Goal: Browse casually: Explore the website without a specific task or goal

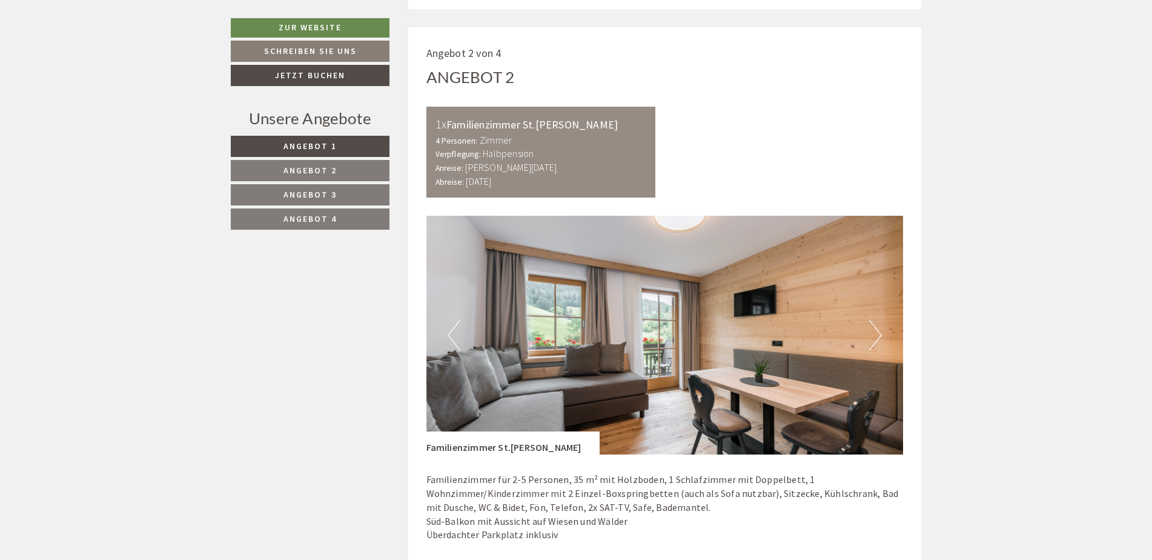
scroll to position [1514, 0]
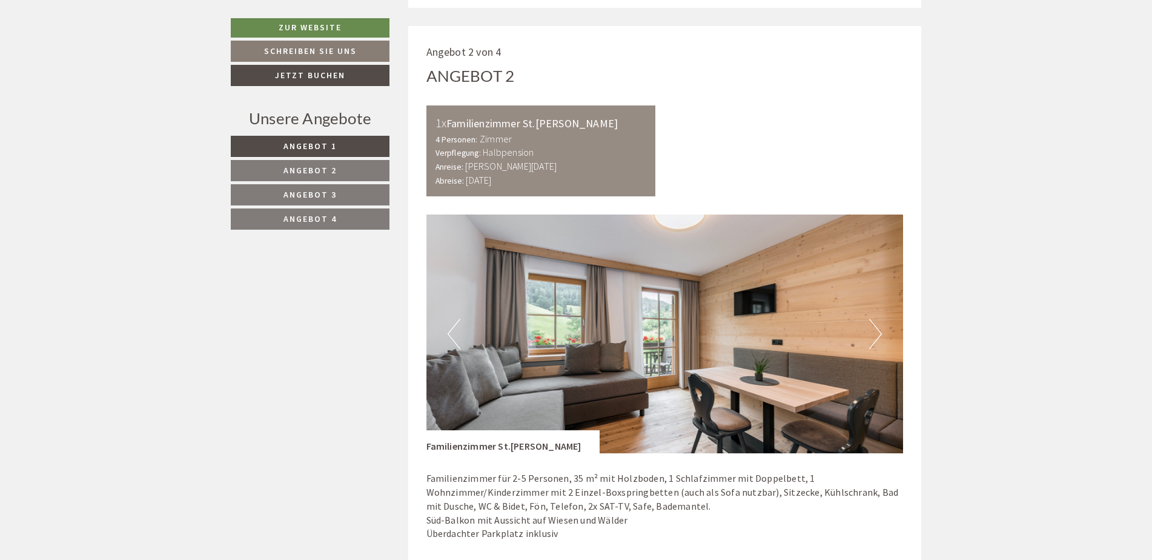
click at [877, 329] on button "Next" at bounding box center [875, 334] width 13 height 30
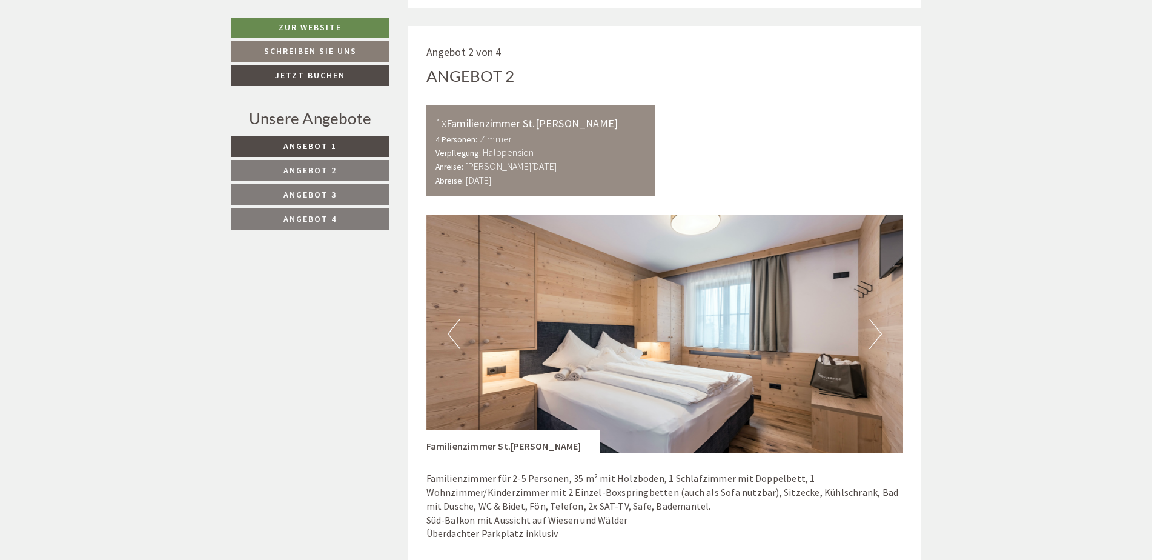
click at [877, 329] on button "Next" at bounding box center [875, 334] width 13 height 30
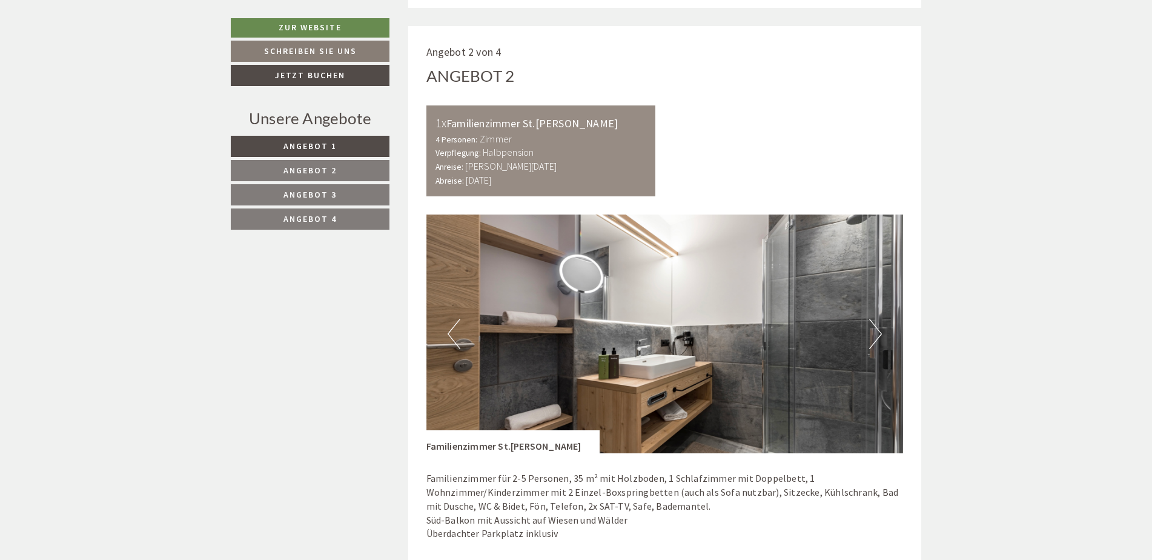
click at [877, 329] on button "Next" at bounding box center [875, 334] width 13 height 30
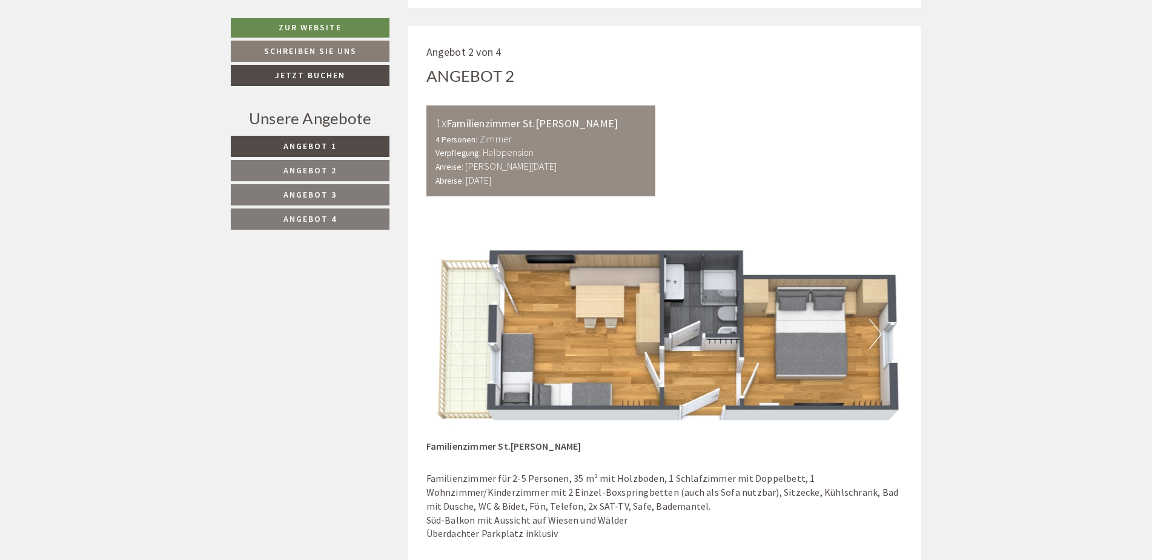
click at [876, 331] on button "Next" at bounding box center [875, 334] width 13 height 30
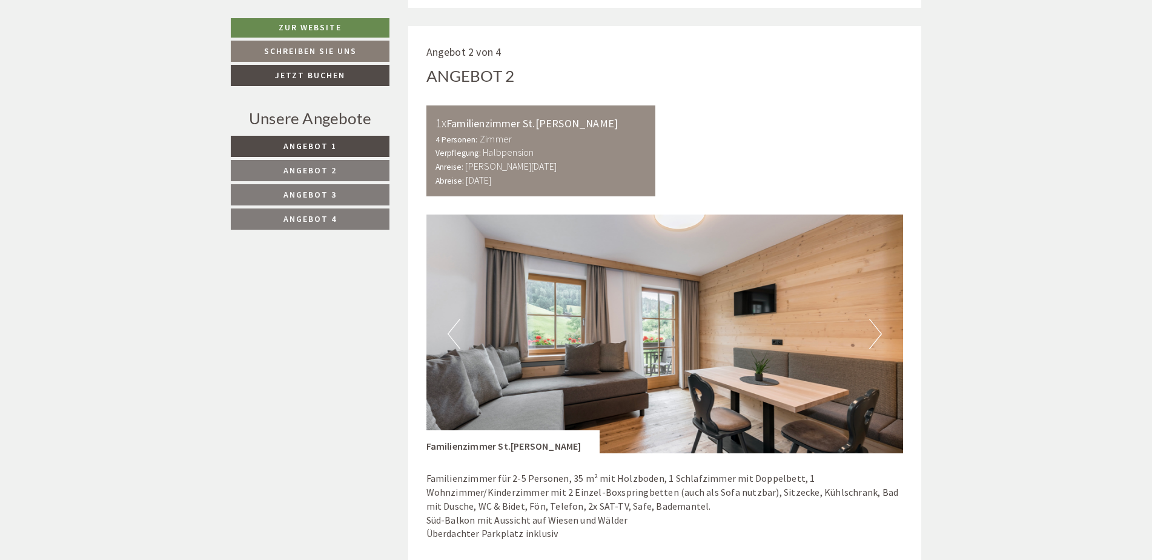
click at [879, 334] on button "Next" at bounding box center [875, 334] width 13 height 30
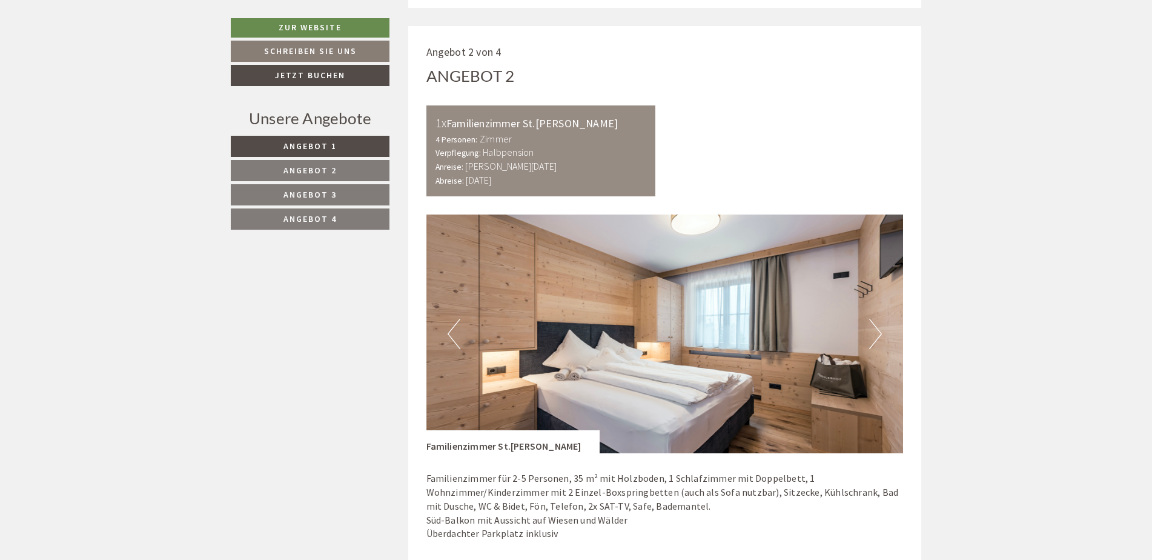
drag, startPoint x: 875, startPoint y: 325, endPoint x: 884, endPoint y: 324, distance: 8.5
click at [884, 324] on div "Previous Next" at bounding box center [664, 333] width 477 height 239
click at [878, 331] on button "Next" at bounding box center [875, 334] width 13 height 30
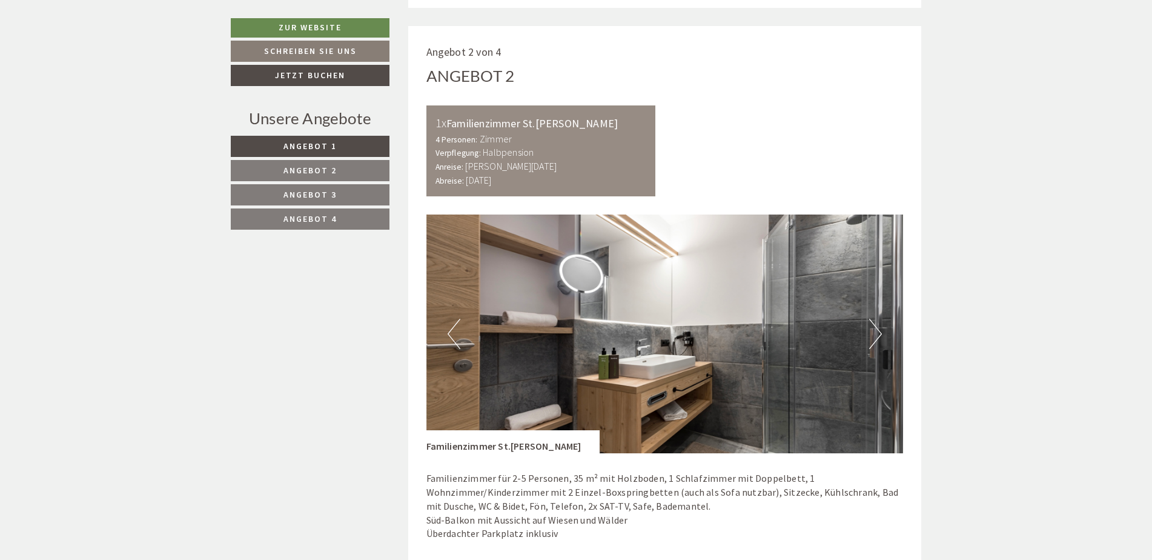
click at [881, 333] on button "Next" at bounding box center [875, 334] width 13 height 30
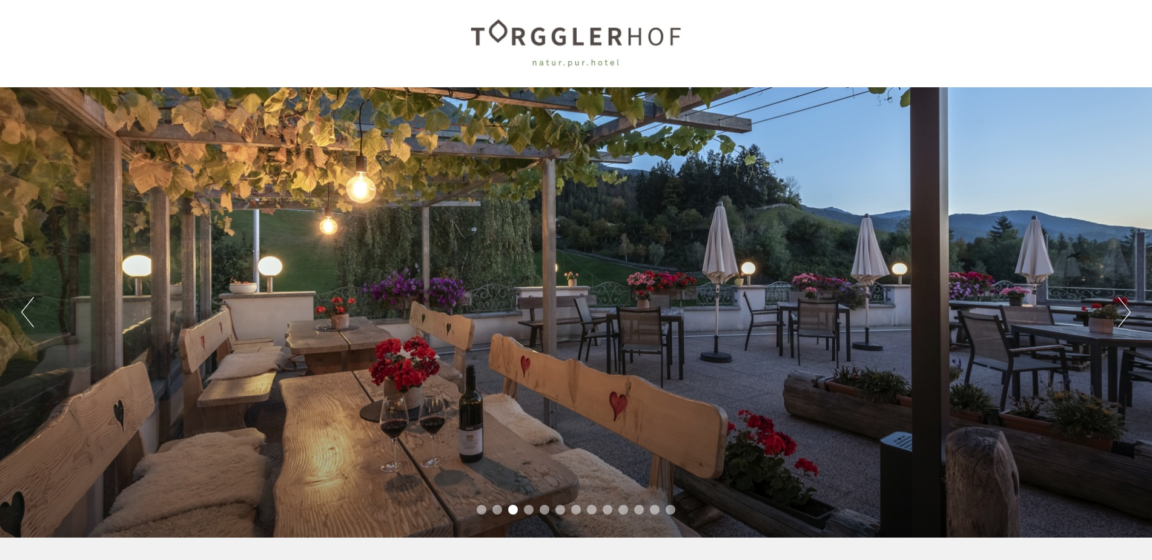
scroll to position [0, 0]
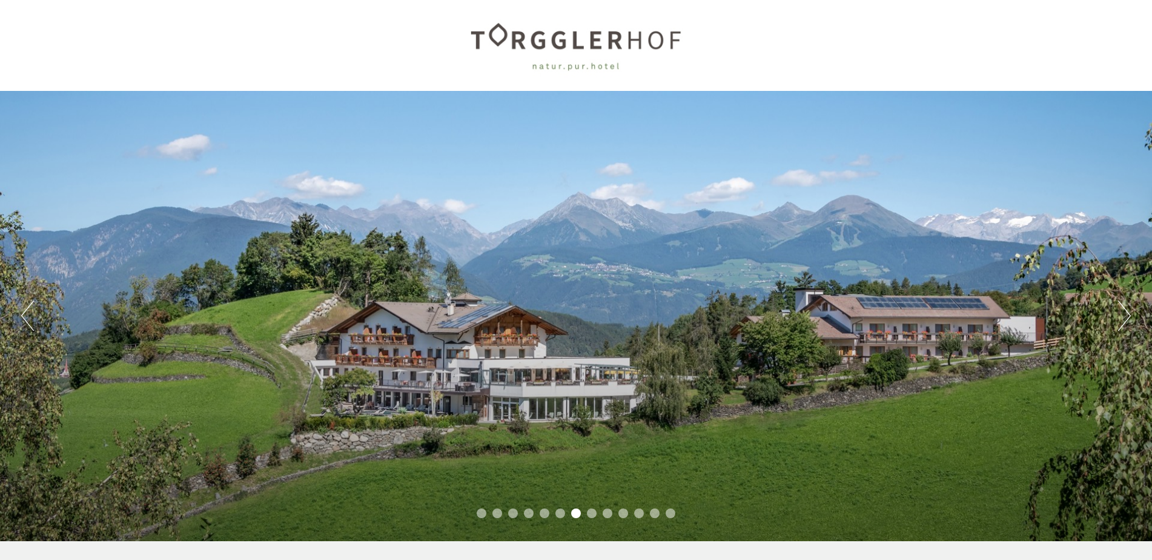
click at [1125, 311] on button "Next" at bounding box center [1124, 315] width 13 height 30
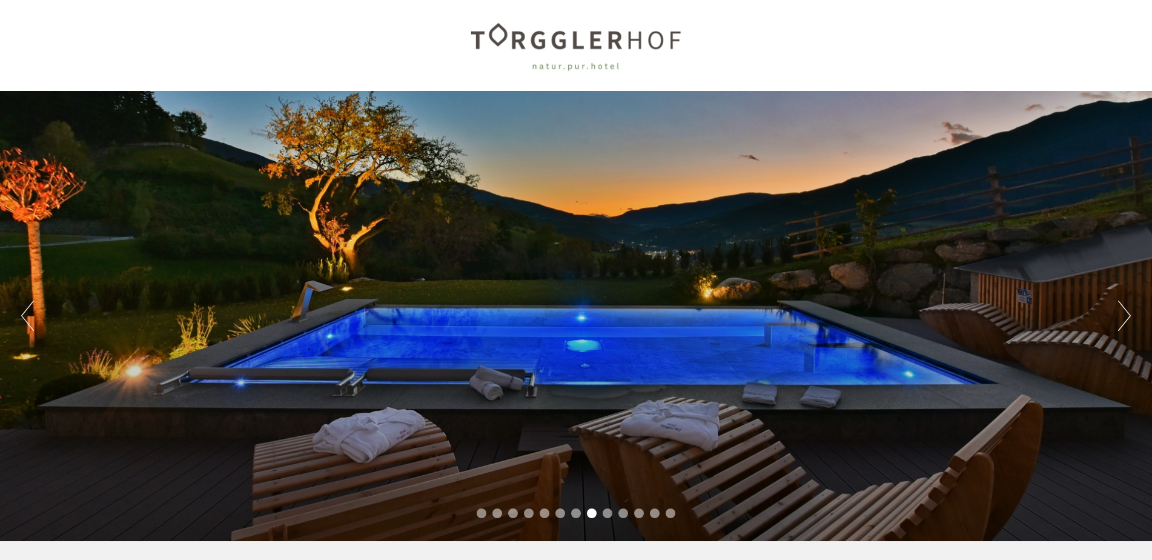
click at [1125, 311] on button "Next" at bounding box center [1124, 315] width 13 height 30
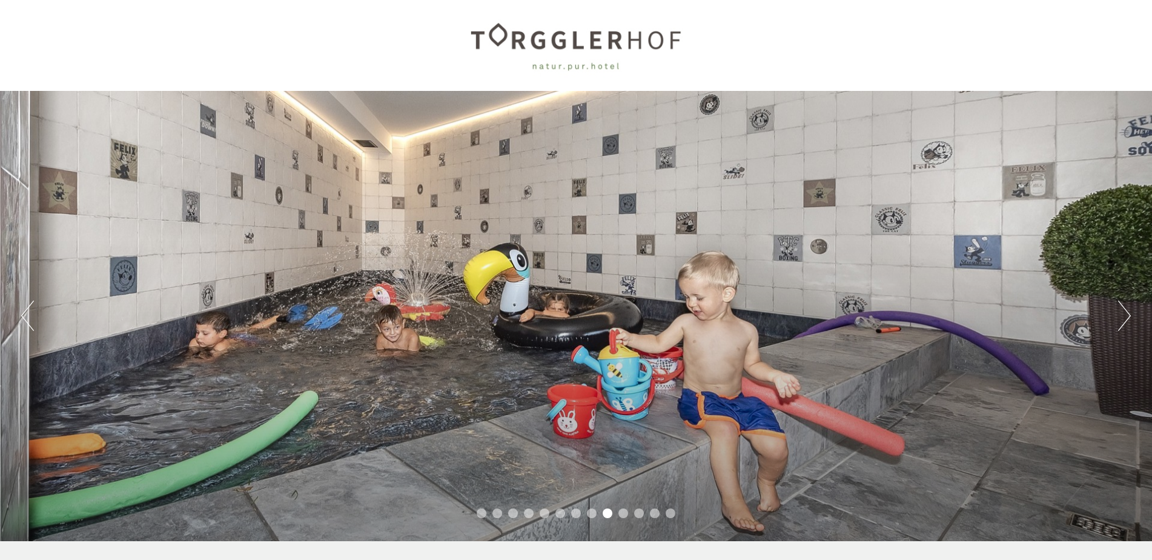
click at [1125, 311] on button "Next" at bounding box center [1124, 315] width 13 height 30
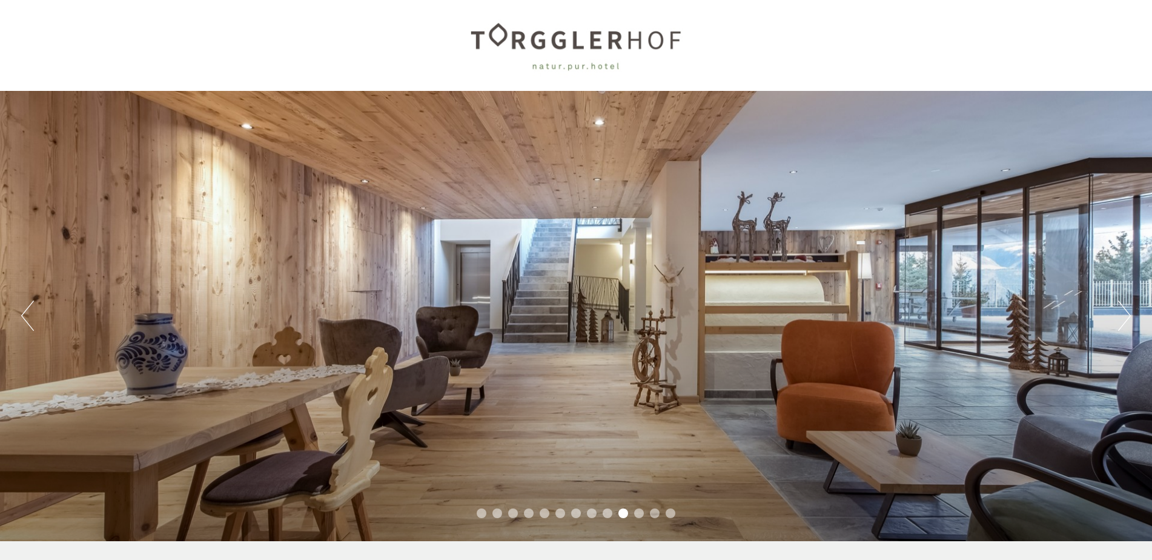
click at [1125, 311] on button "Next" at bounding box center [1124, 315] width 13 height 30
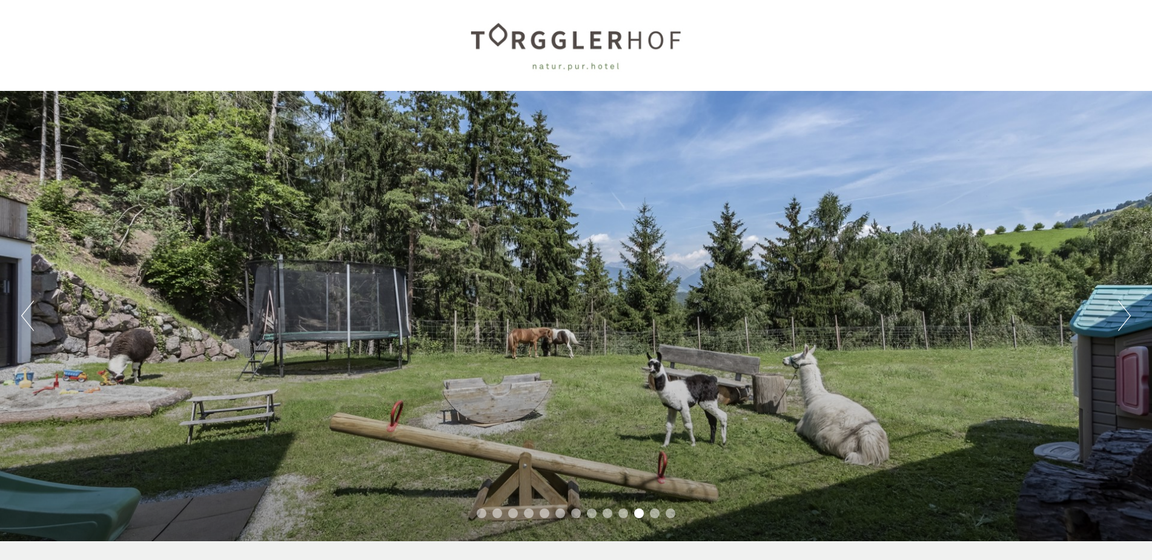
click at [1125, 311] on button "Next" at bounding box center [1124, 315] width 13 height 30
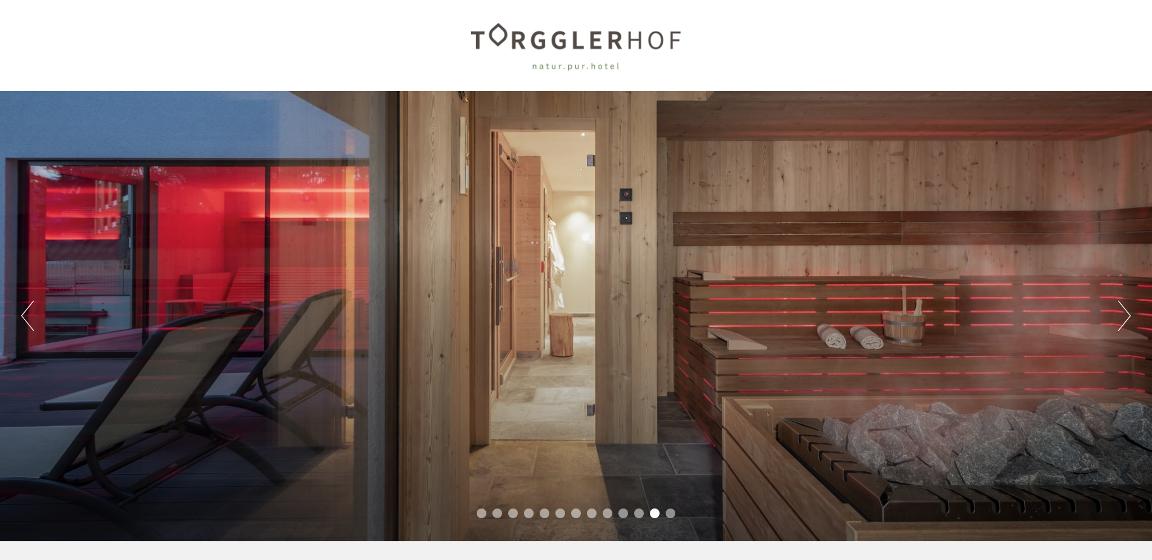
click at [1125, 311] on button "Next" at bounding box center [1124, 315] width 13 height 30
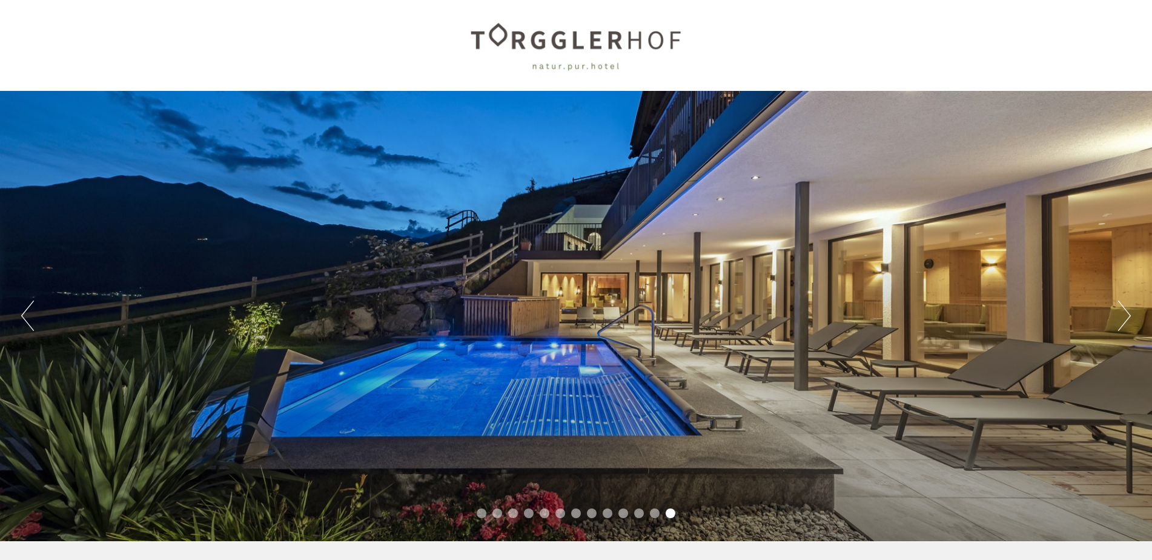
click at [1125, 311] on button "Next" at bounding box center [1124, 315] width 13 height 30
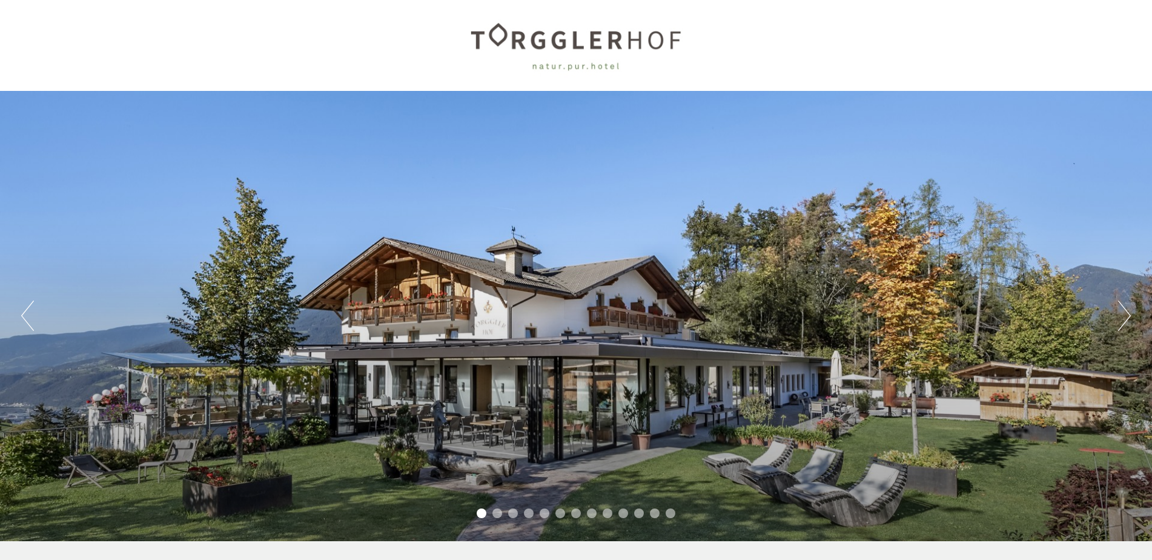
click at [1125, 311] on button "Next" at bounding box center [1124, 315] width 13 height 30
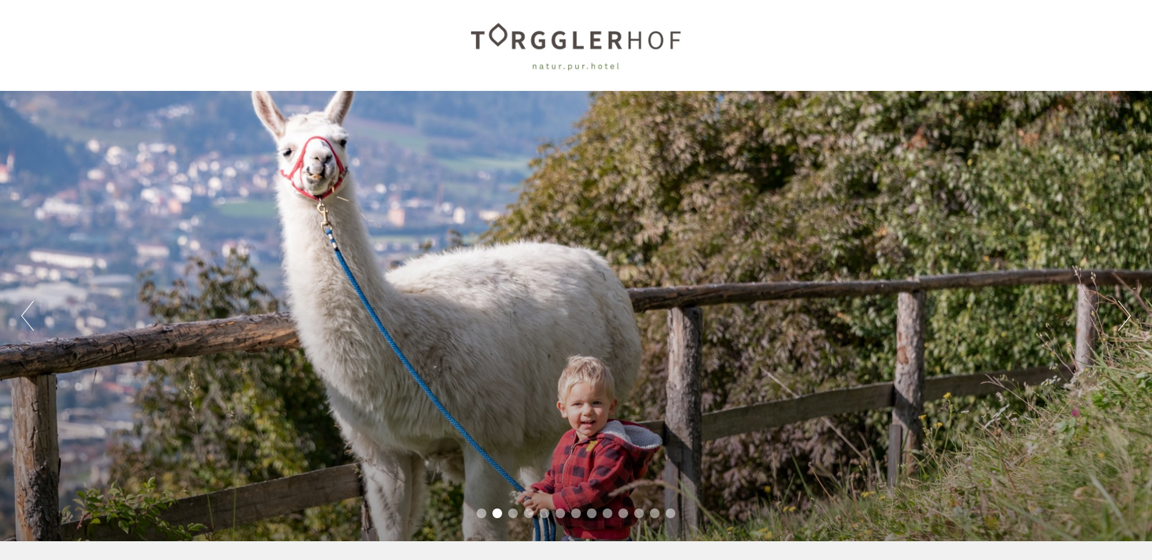
click at [1125, 311] on button "Next" at bounding box center [1124, 315] width 13 height 30
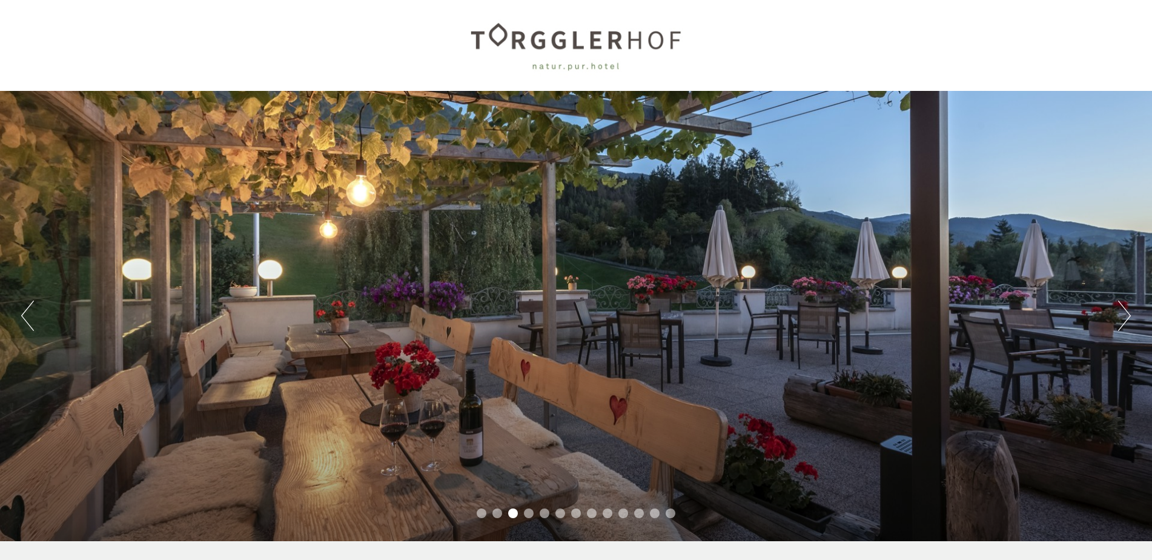
click at [1125, 311] on button "Next" at bounding box center [1124, 315] width 13 height 30
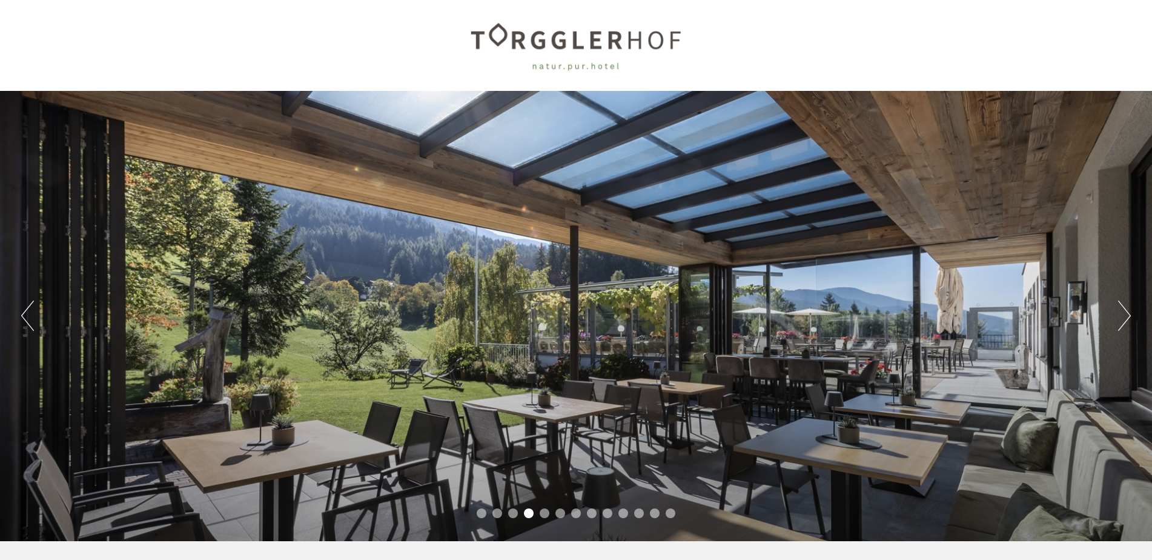
click at [1125, 311] on button "Next" at bounding box center [1124, 315] width 13 height 30
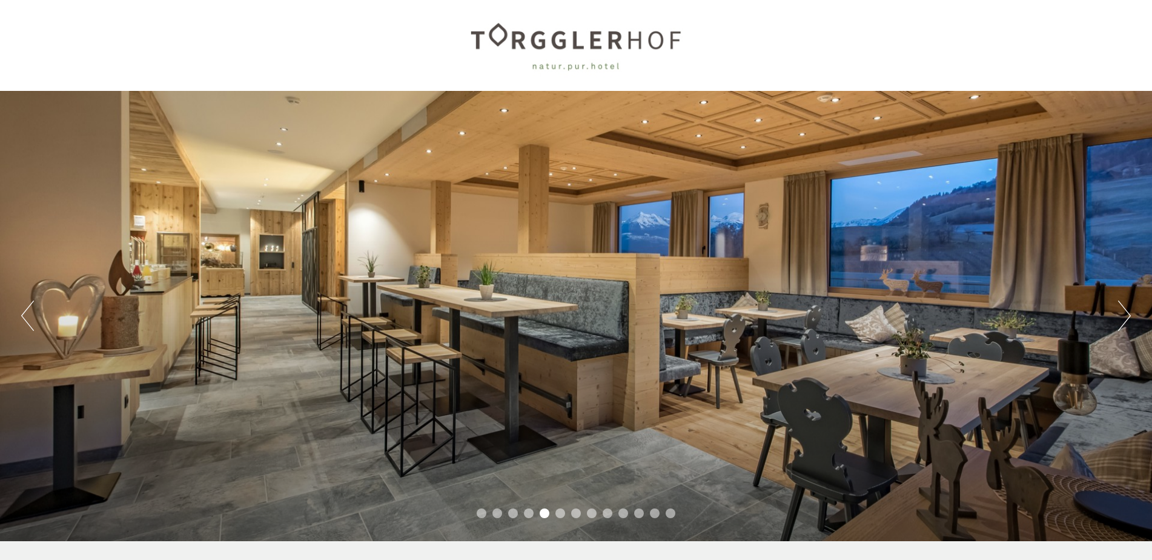
click at [1125, 311] on button "Next" at bounding box center [1124, 315] width 13 height 30
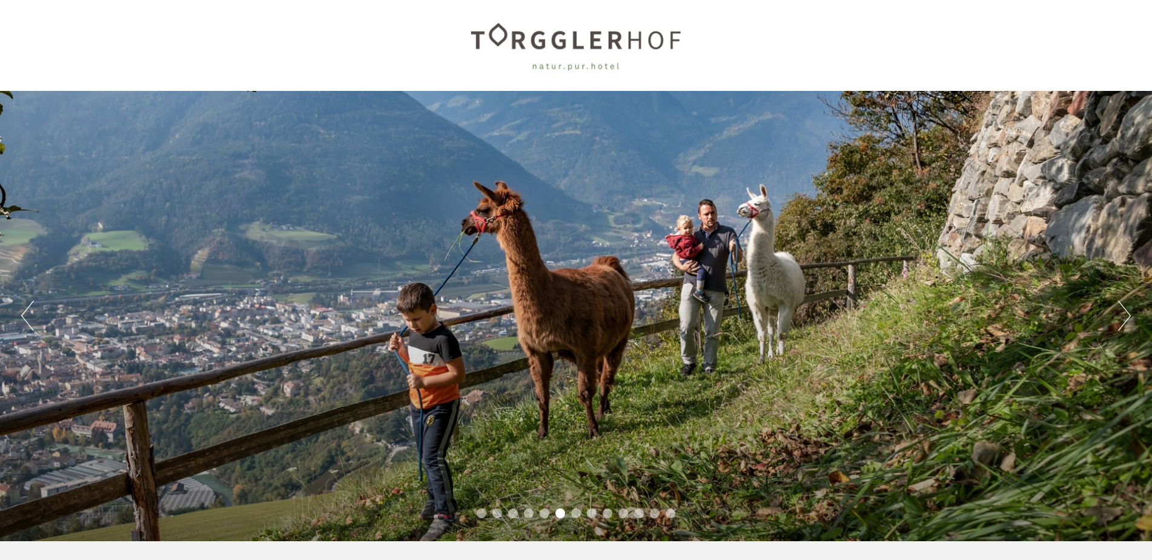
click at [1125, 311] on button "Next" at bounding box center [1124, 315] width 13 height 30
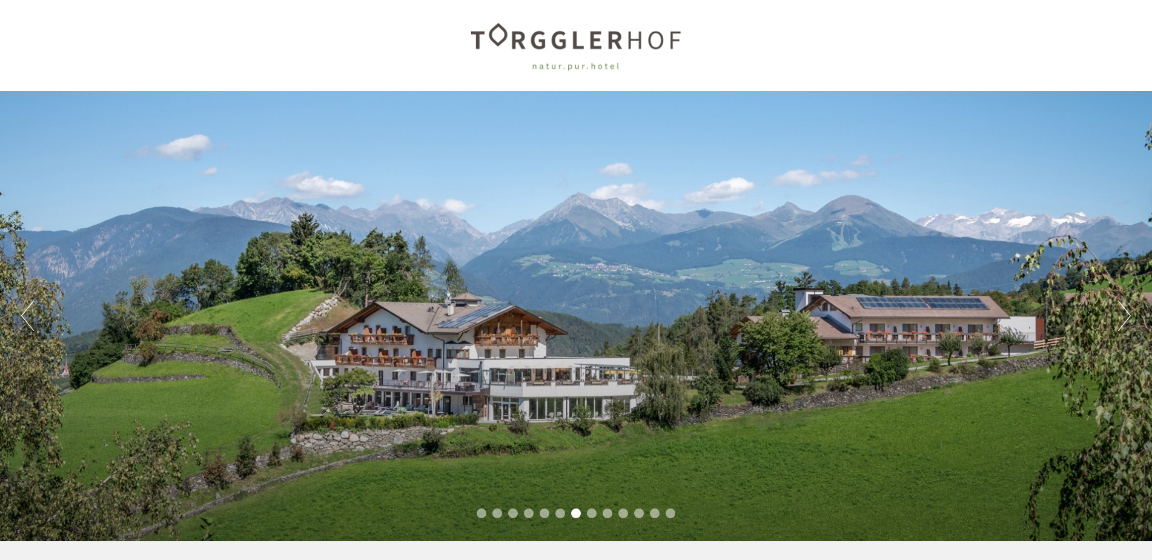
click at [1125, 311] on button "Next" at bounding box center [1124, 315] width 13 height 30
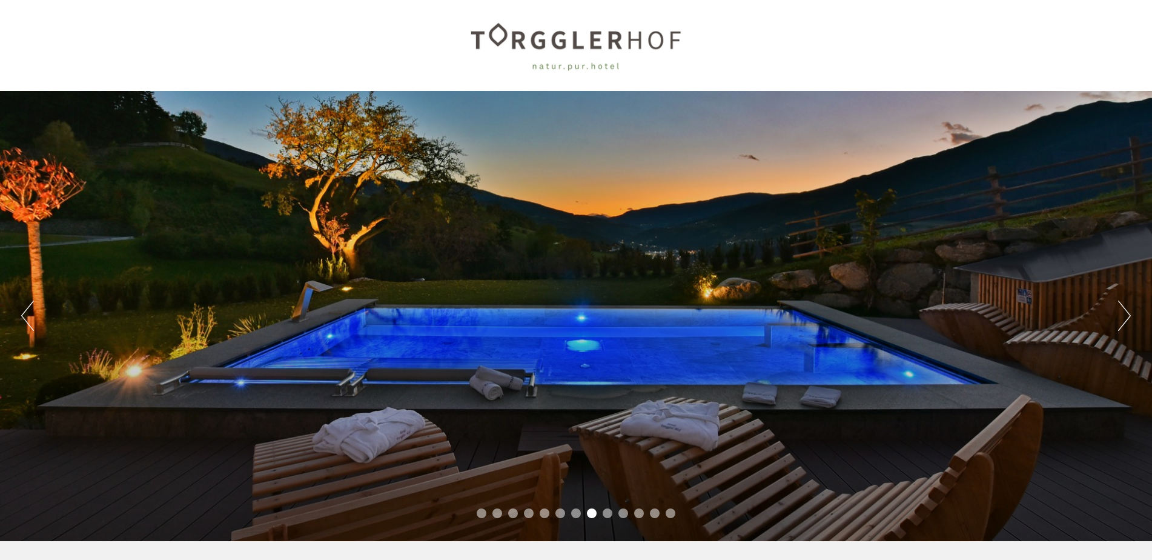
click at [1125, 311] on button "Next" at bounding box center [1124, 315] width 13 height 30
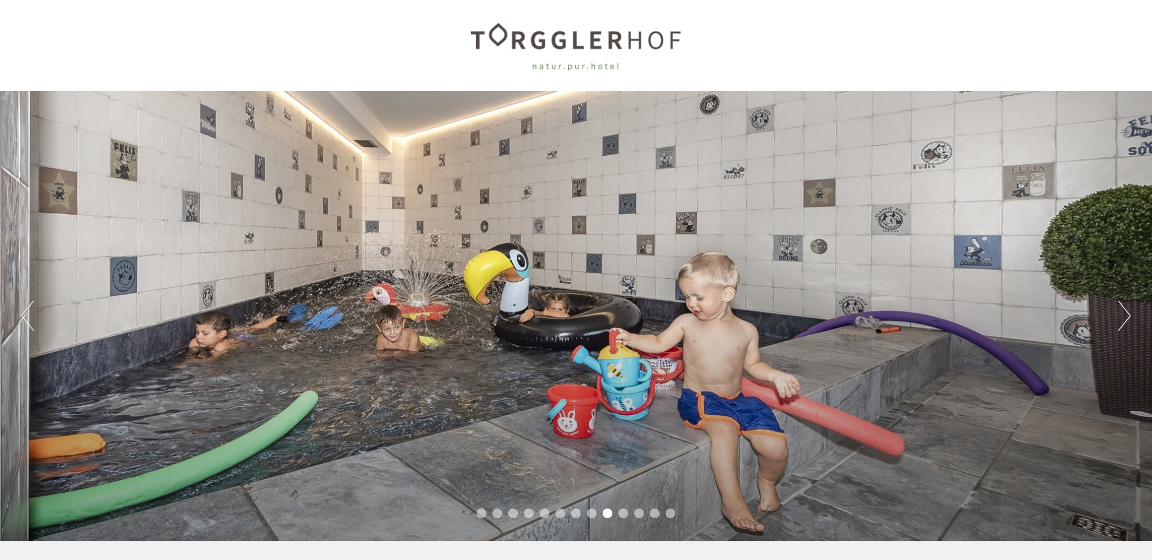
click at [1125, 311] on button "Next" at bounding box center [1124, 315] width 13 height 30
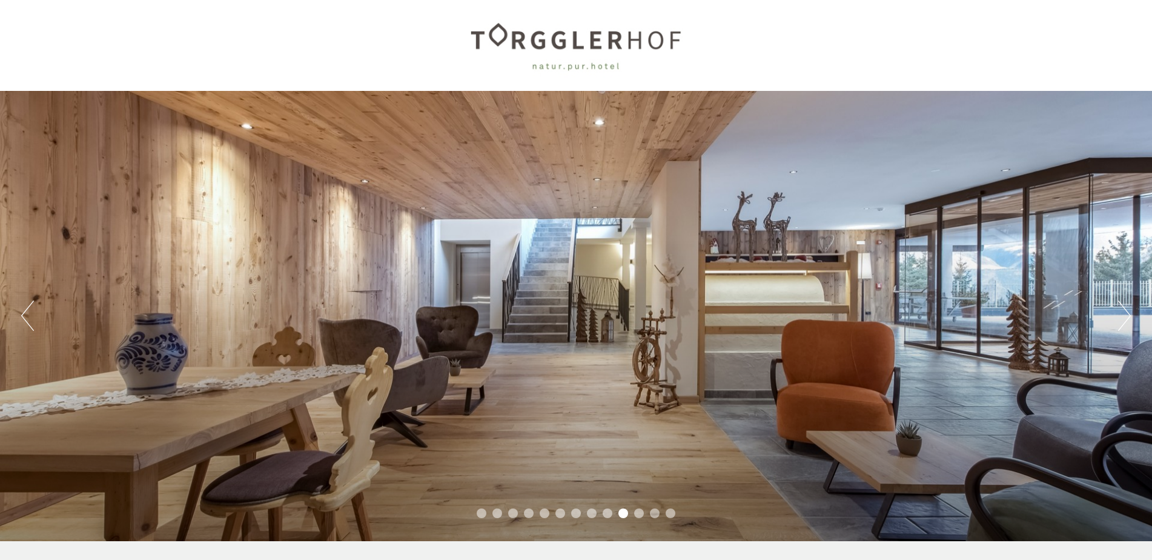
click at [1125, 311] on button "Next" at bounding box center [1124, 315] width 13 height 30
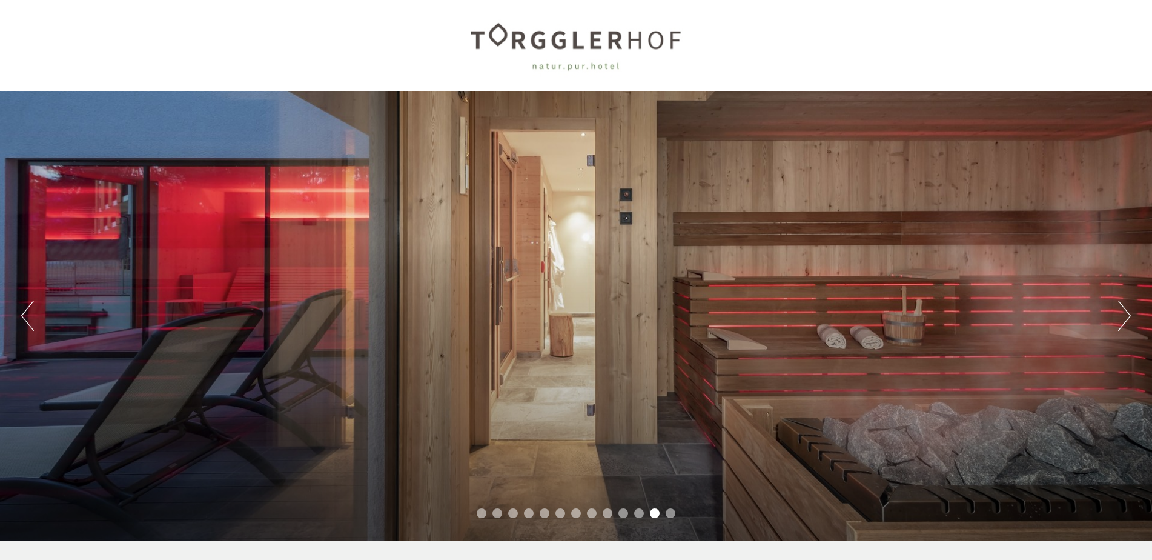
click at [1129, 319] on button "Next" at bounding box center [1124, 315] width 13 height 30
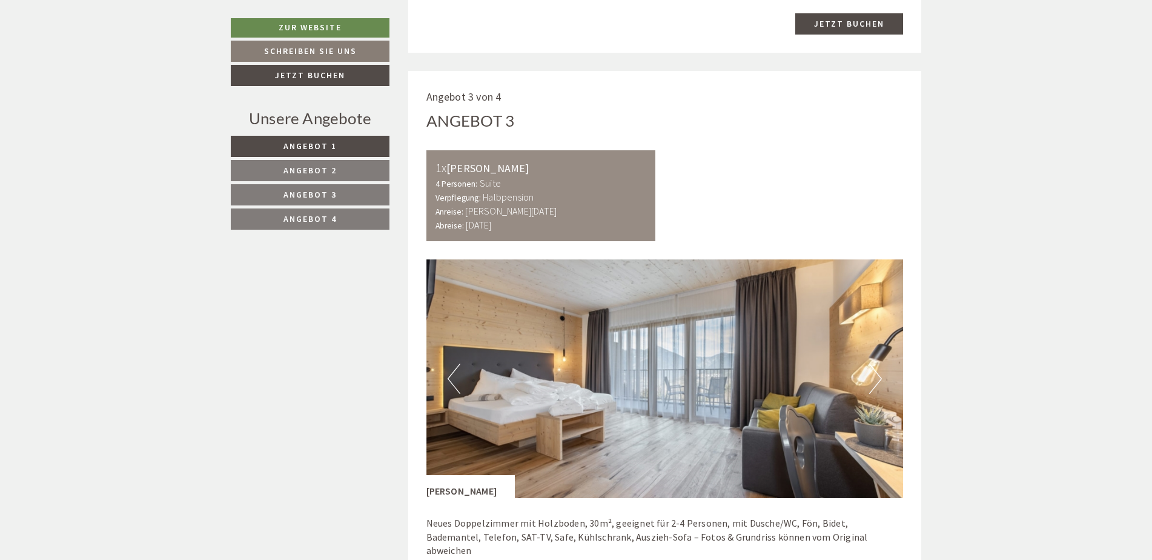
scroll to position [2483, 0]
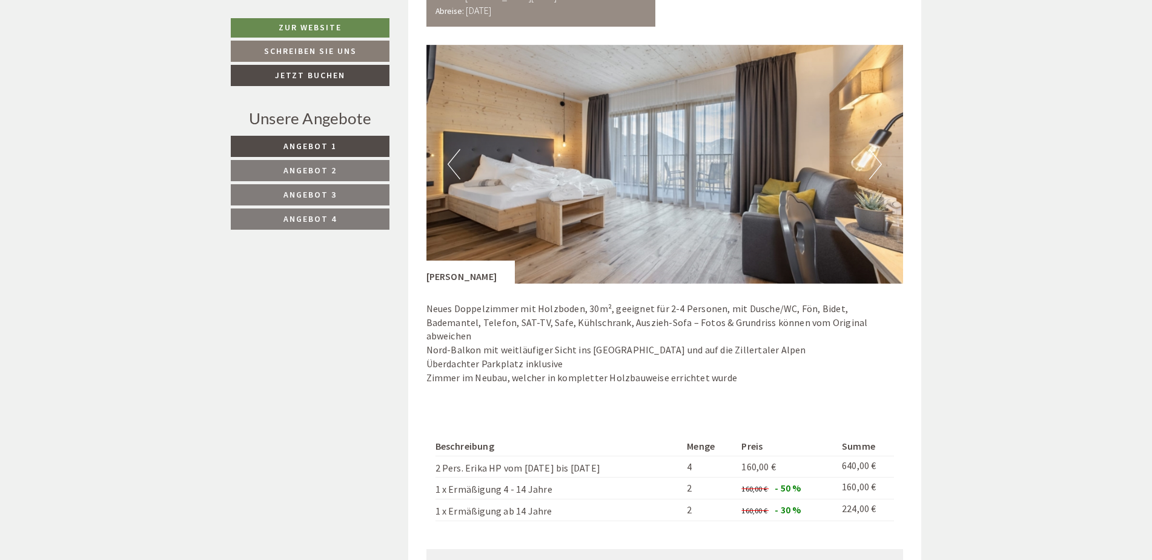
click at [881, 162] on button "Next" at bounding box center [875, 164] width 13 height 30
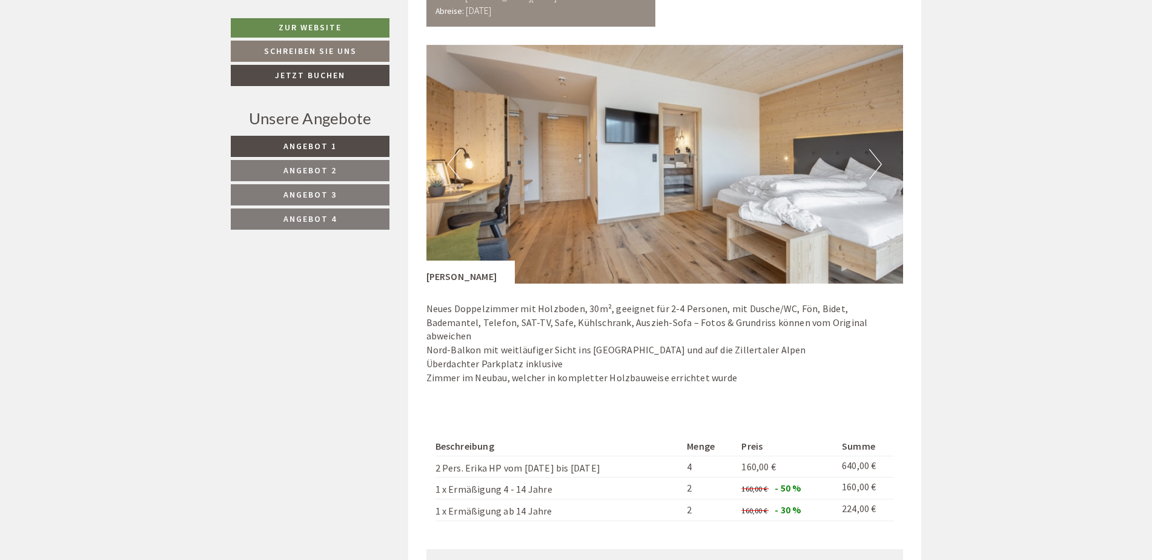
click at [881, 162] on button "Next" at bounding box center [875, 164] width 13 height 30
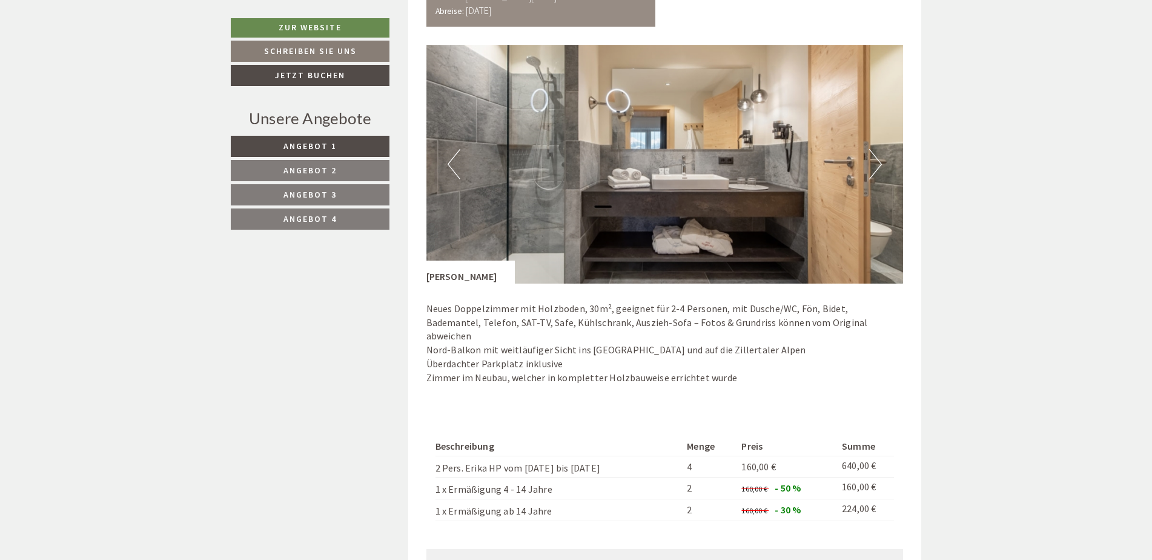
click at [881, 162] on button "Next" at bounding box center [875, 164] width 13 height 30
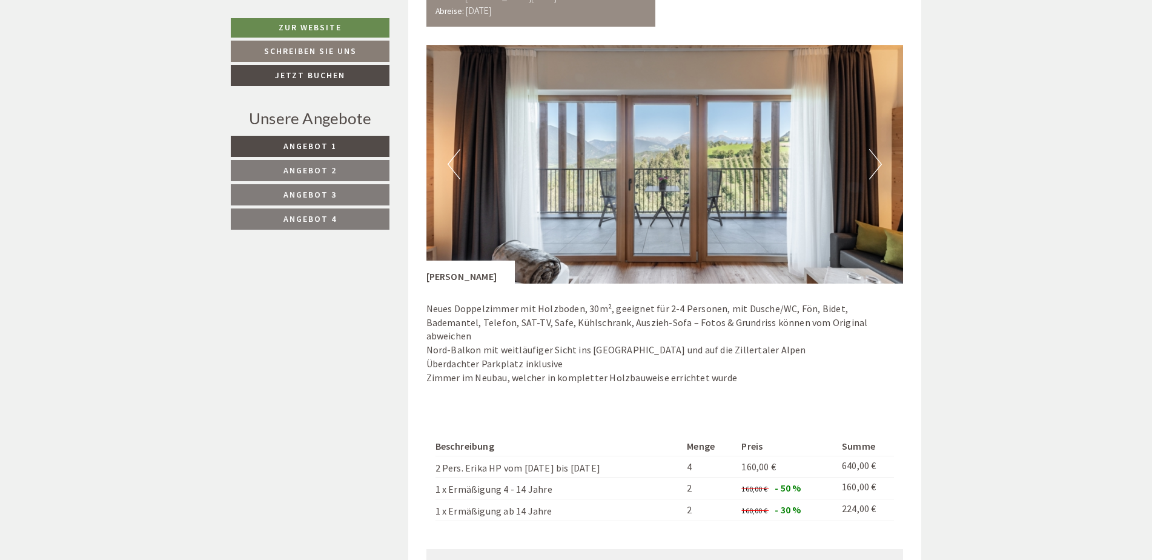
click at [881, 160] on button "Next" at bounding box center [875, 164] width 13 height 30
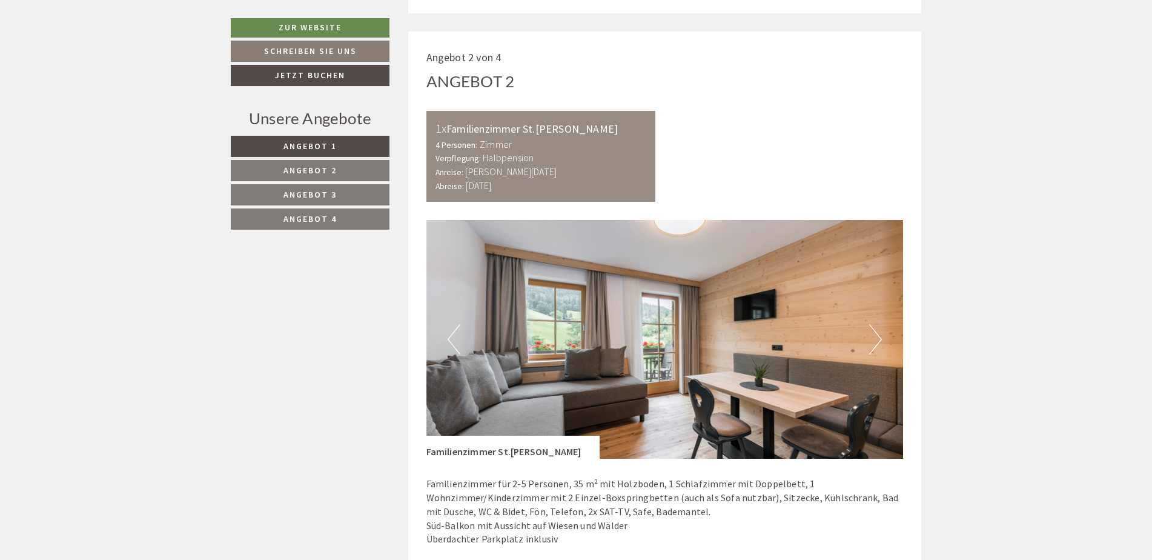
scroll to position [1514, 0]
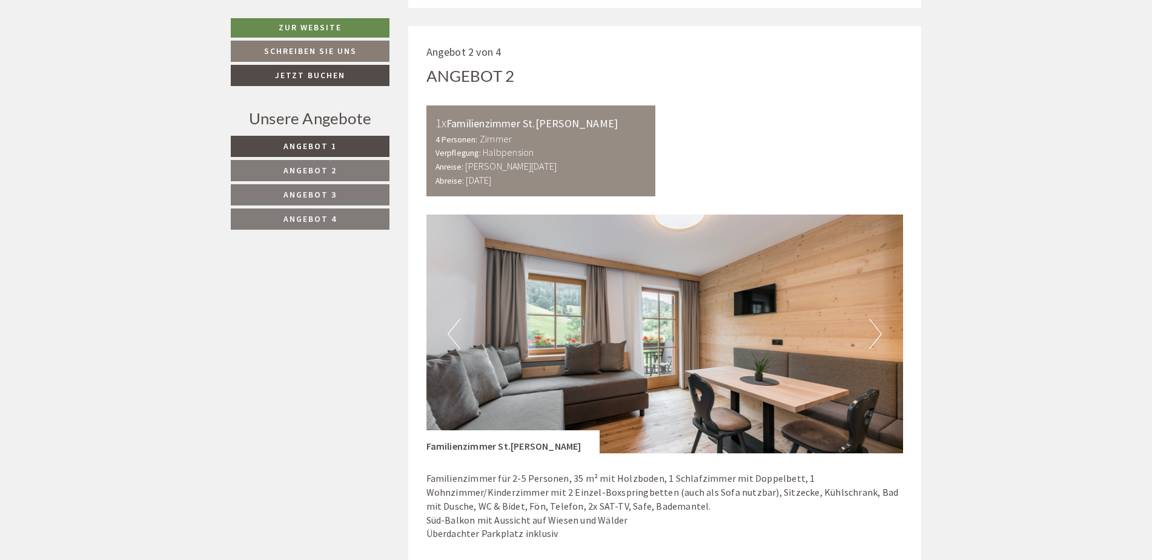
click at [884, 335] on img at bounding box center [664, 333] width 477 height 239
click at [878, 334] on button "Next" at bounding box center [875, 334] width 13 height 30
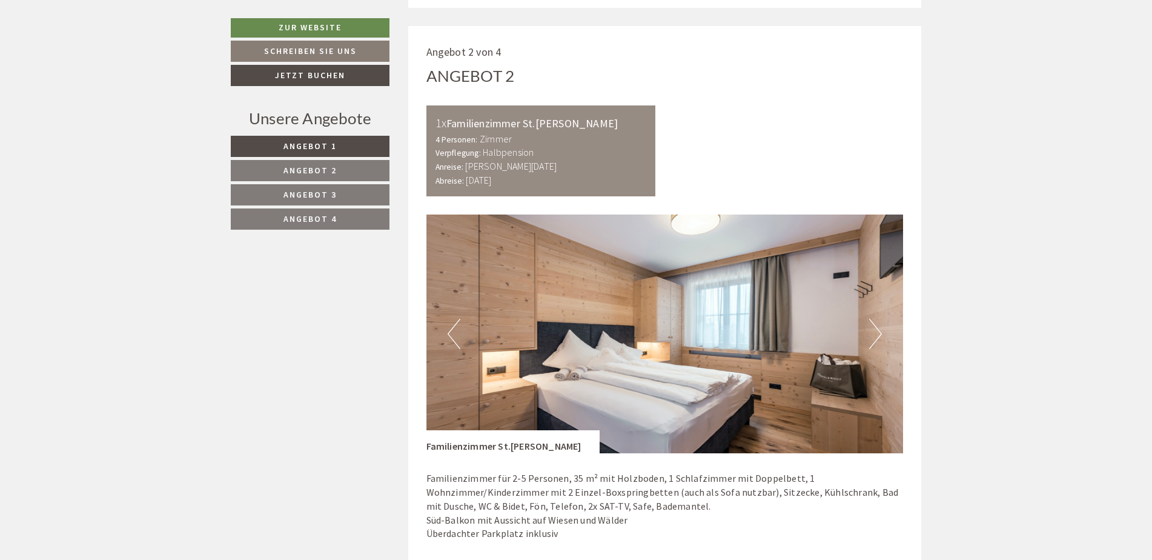
click at [878, 334] on button "Next" at bounding box center [875, 334] width 13 height 30
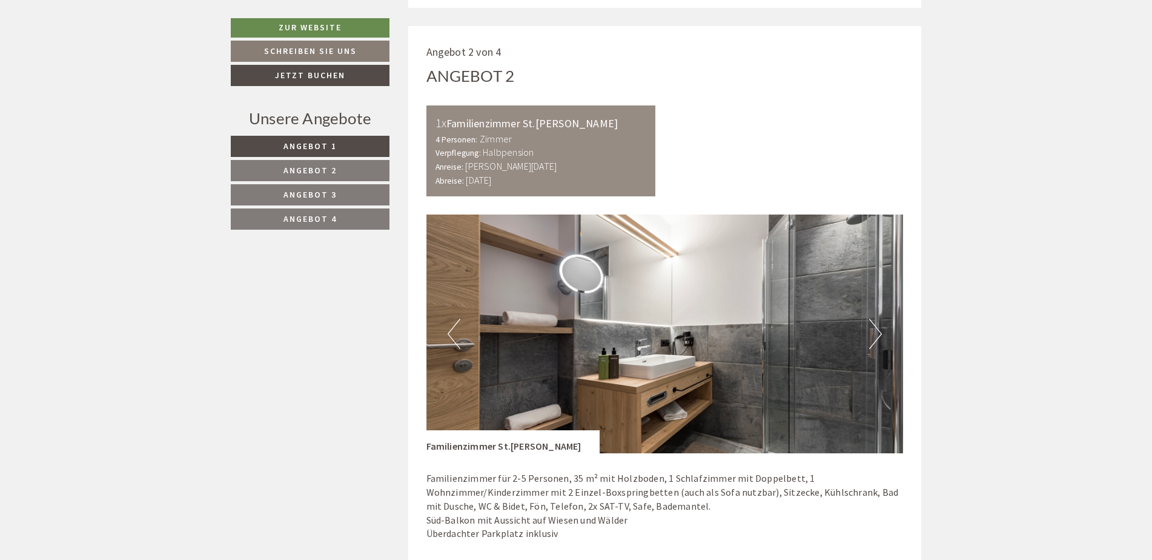
click at [878, 334] on button "Next" at bounding box center [875, 334] width 13 height 30
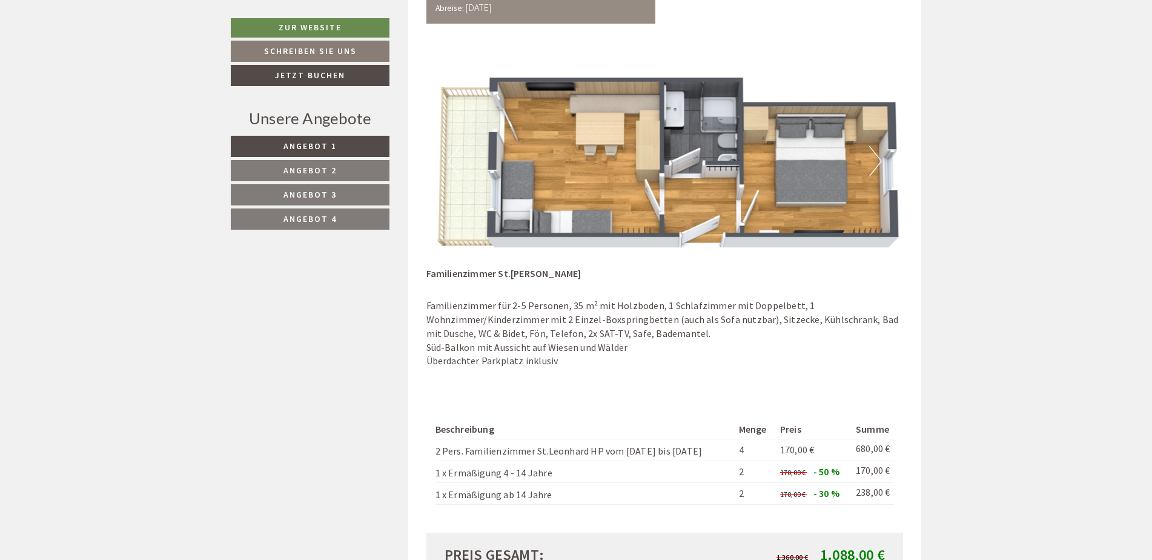
scroll to position [1696, 0]
